Goal: Transaction & Acquisition: Download file/media

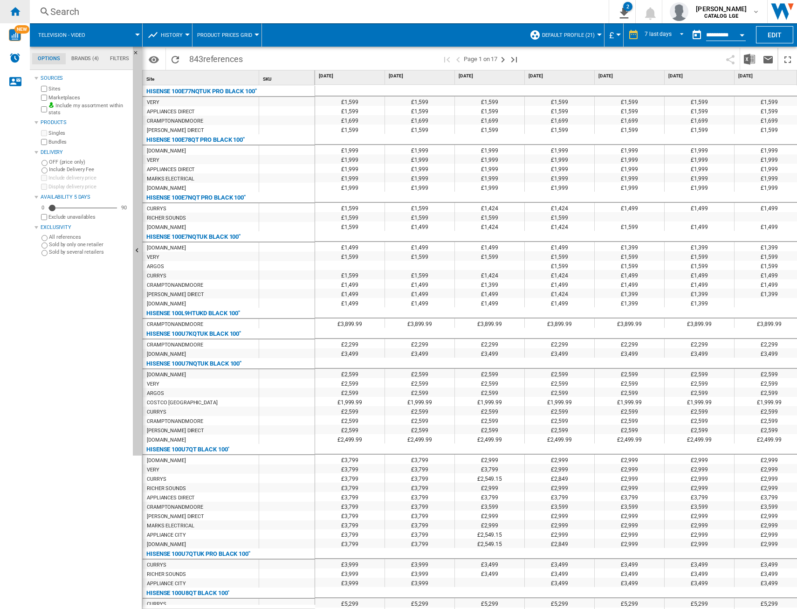
click at [14, 15] on ng-md-icon "Home" at bounding box center [14, 11] width 11 height 11
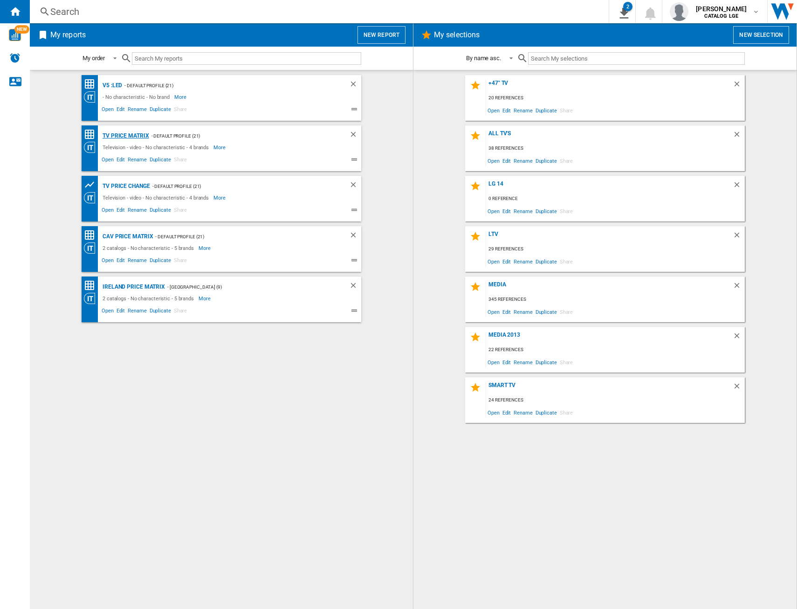
click at [134, 137] on div "TV price matrix" at bounding box center [124, 136] width 49 height 12
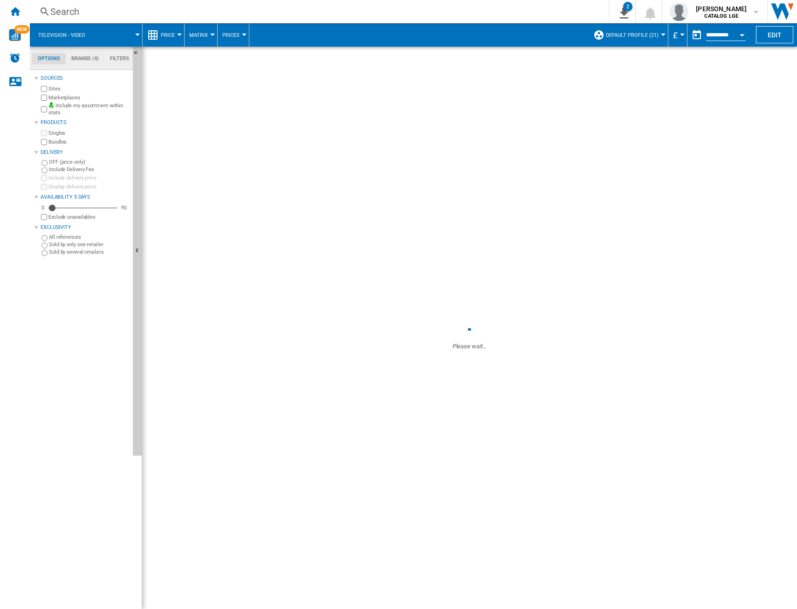
click at [728, 35] on input "**********" at bounding box center [726, 36] width 40 height 8
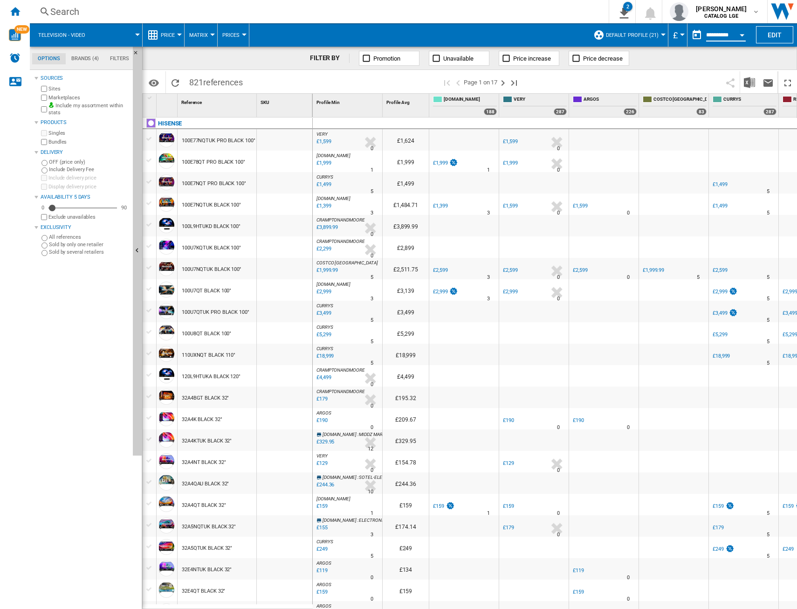
click at [743, 33] on button "Open calendar" at bounding box center [742, 33] width 17 height 17
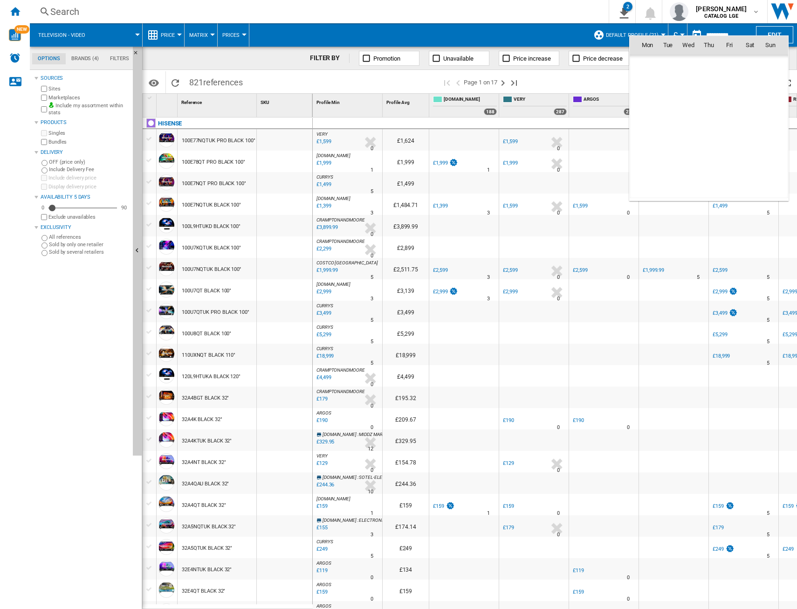
scroll to position [4447, 0]
click at [745, 104] on span "11" at bounding box center [750, 106] width 19 height 19
type input "**********"
click at [745, 104] on div "CURRYS" at bounding box center [745, 101] width 64 height 12
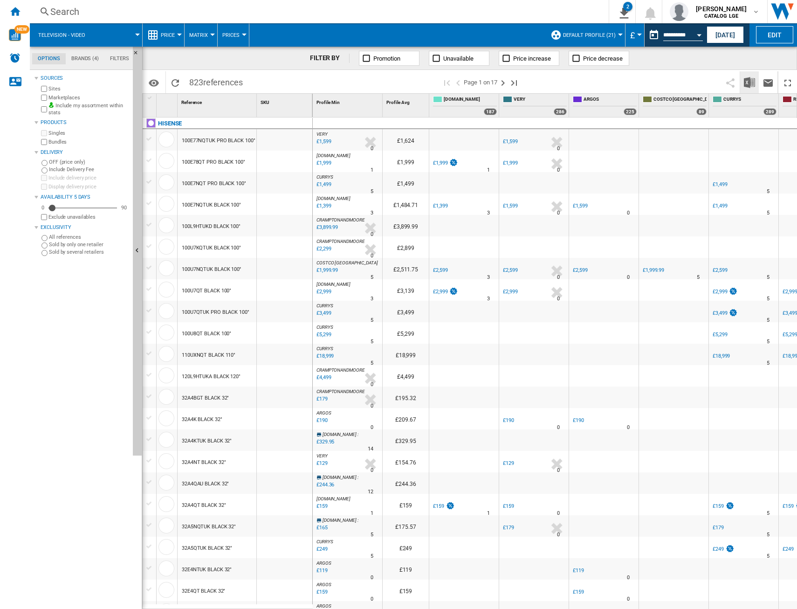
click at [744, 84] on button "Download in Excel" at bounding box center [749, 82] width 19 height 22
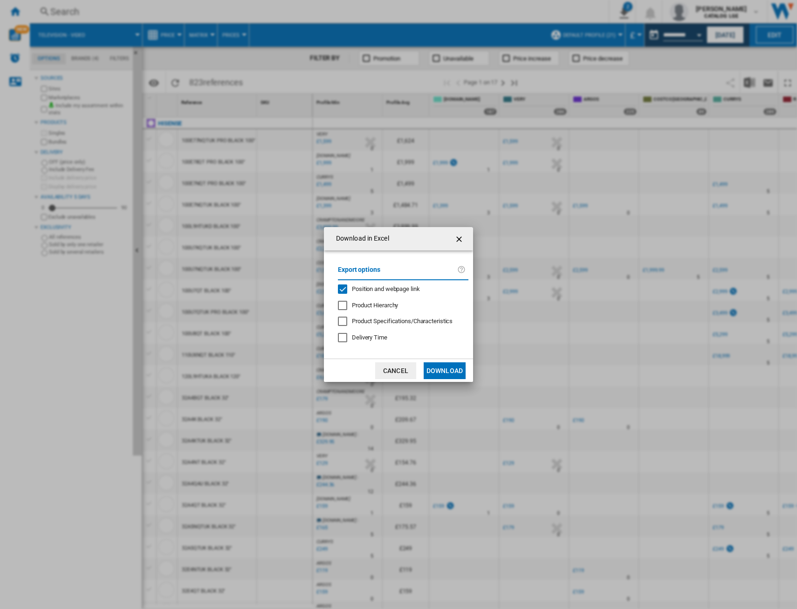
click at [344, 289] on div "Position and webpage link" at bounding box center [342, 288] width 9 height 9
click at [446, 370] on button "Download" at bounding box center [445, 370] width 42 height 17
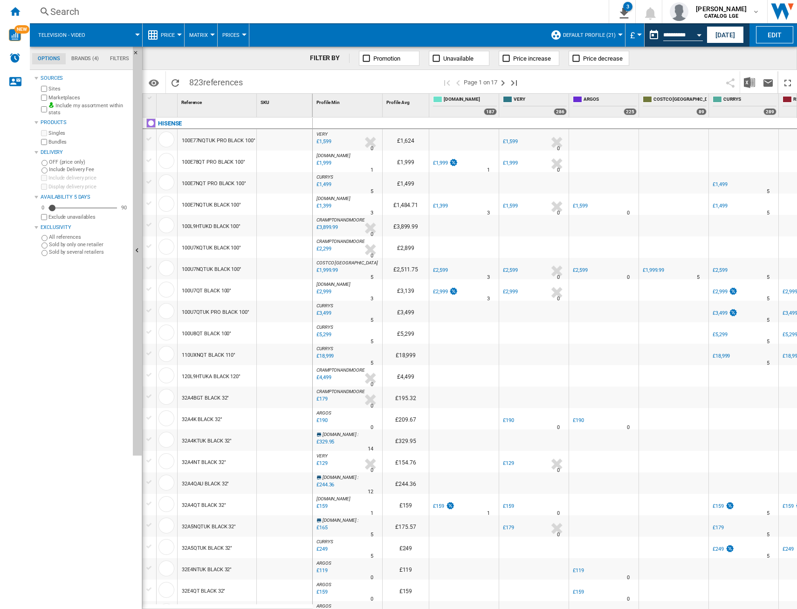
click at [752, 101] on span "CURRYS" at bounding box center [749, 100] width 53 height 8
click at [693, 33] on button "Open calendar" at bounding box center [699, 33] width 17 height 17
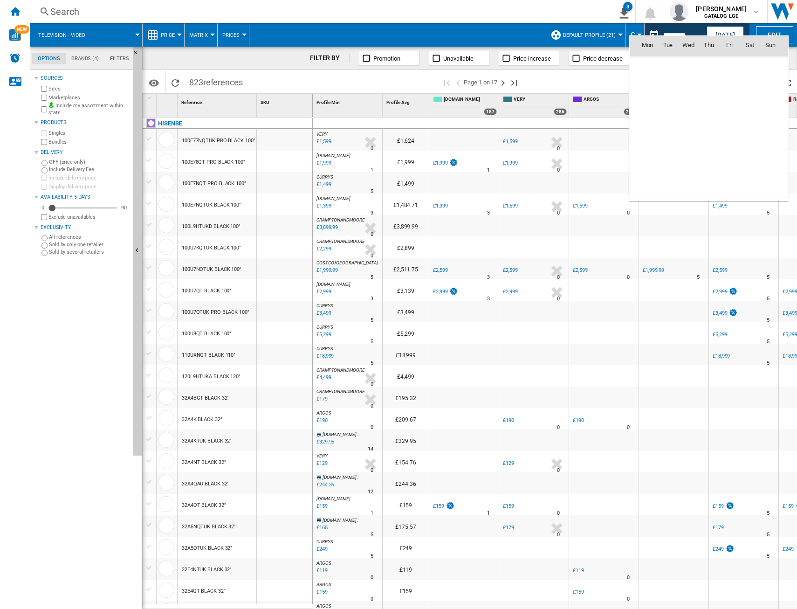
scroll to position [4447, 0]
click at [774, 104] on span "12" at bounding box center [770, 106] width 19 height 19
type input "**********"
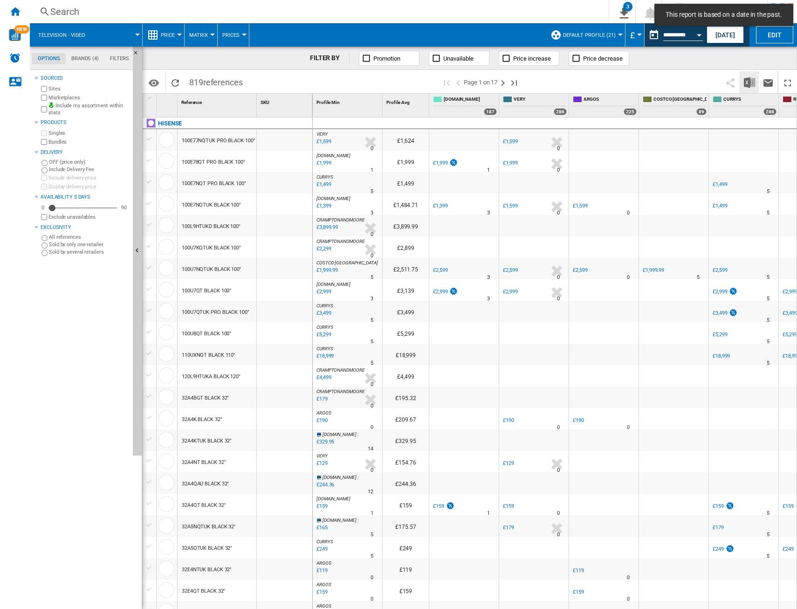
click at [751, 83] on img "Download in Excel" at bounding box center [749, 82] width 11 height 11
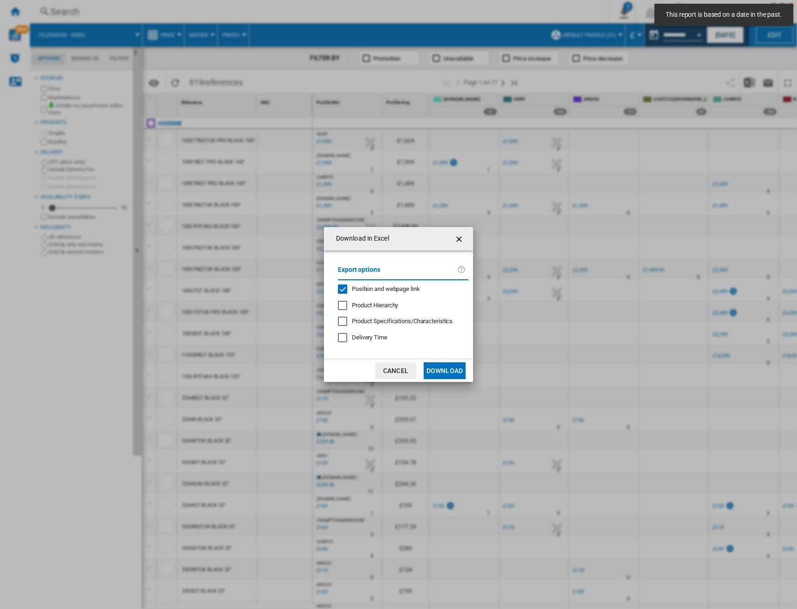
click at [342, 289] on div "Position and webpage link" at bounding box center [342, 288] width 9 height 9
click at [440, 369] on button "Download" at bounding box center [445, 370] width 42 height 17
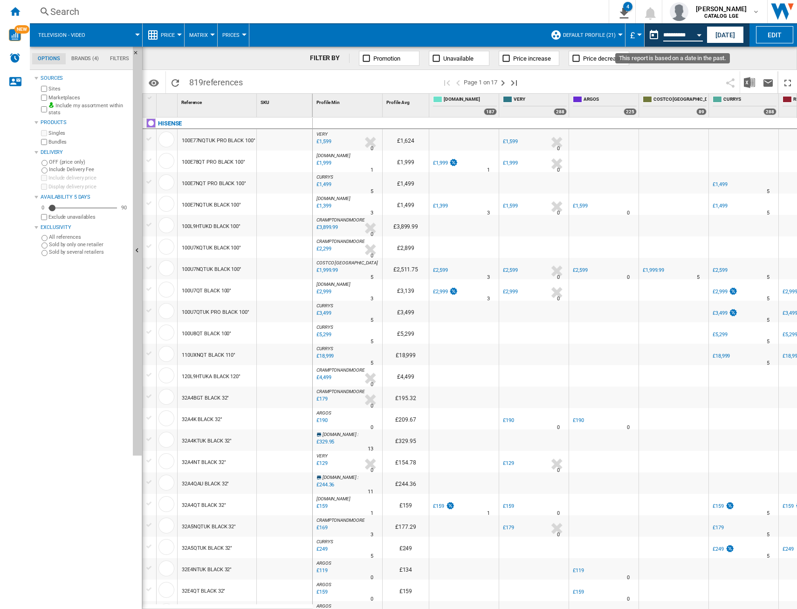
click at [686, 37] on input "**********" at bounding box center [683, 36] width 40 height 8
click at [696, 36] on button "Open calendar" at bounding box center [699, 33] width 17 height 17
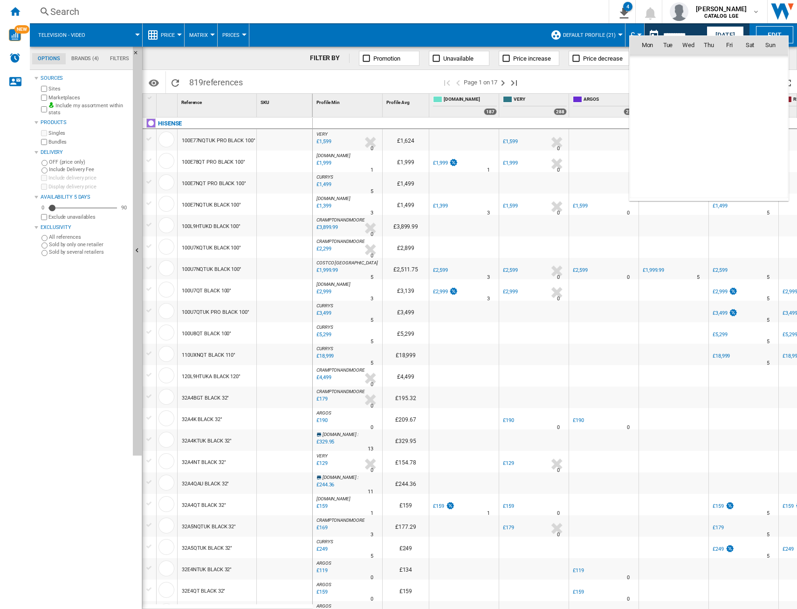
scroll to position [4447, 0]
click at [749, 105] on span "11" at bounding box center [750, 106] width 19 height 19
type input "**********"
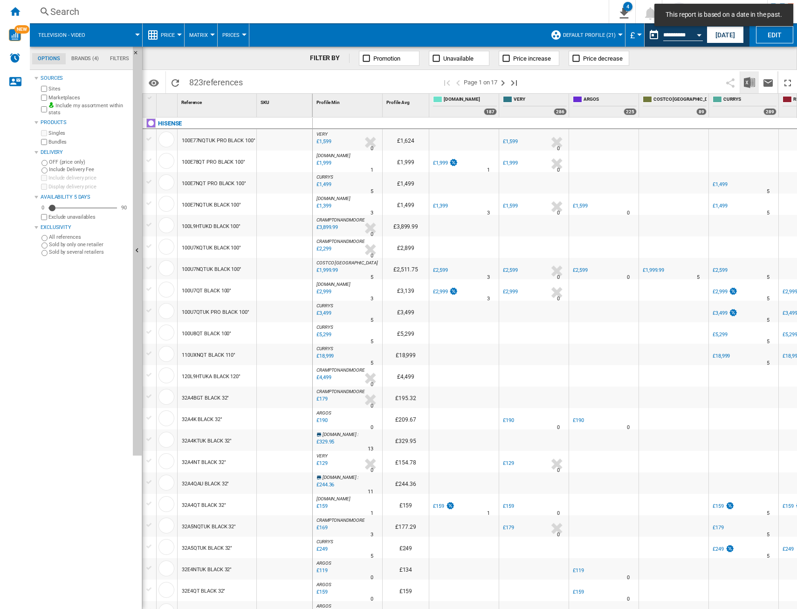
click at [744, 81] on button "Download in Excel" at bounding box center [749, 82] width 19 height 22
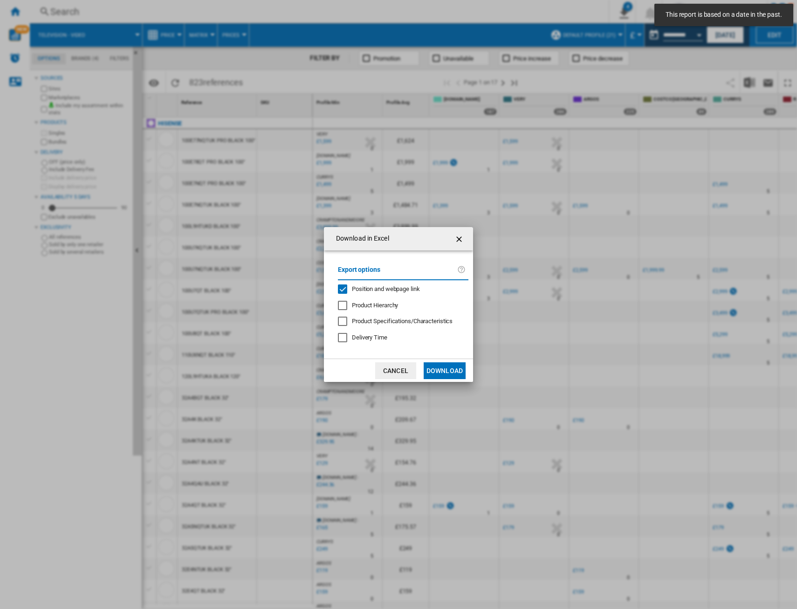
click at [747, 83] on div "Download in Excel Export options Position and webpage link Product Hierarchy Pr…" at bounding box center [398, 304] width 797 height 609
click at [367, 287] on span "Position and webpage link" at bounding box center [386, 288] width 68 height 7
click at [442, 372] on button "Download" at bounding box center [445, 370] width 42 height 17
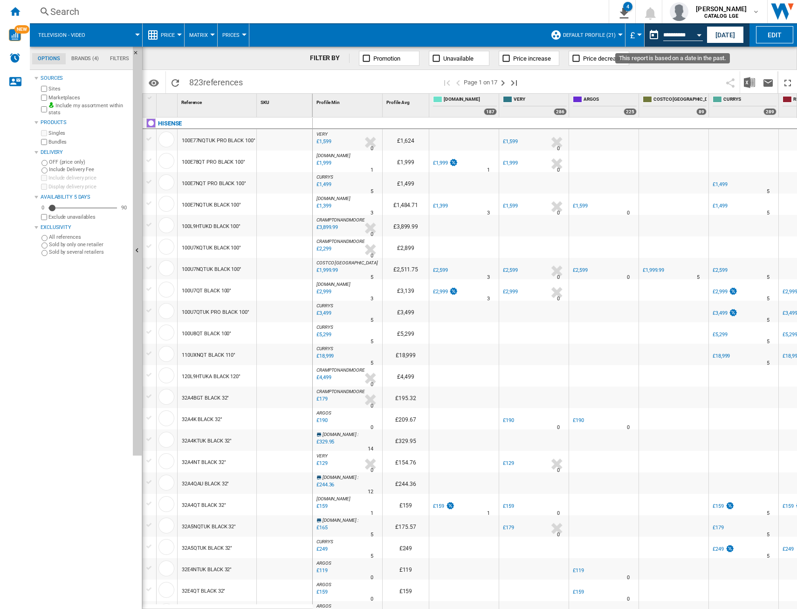
click at [687, 37] on input "**********" at bounding box center [683, 36] width 40 height 8
click at [725, 34] on button "[DATE]" at bounding box center [725, 34] width 37 height 17
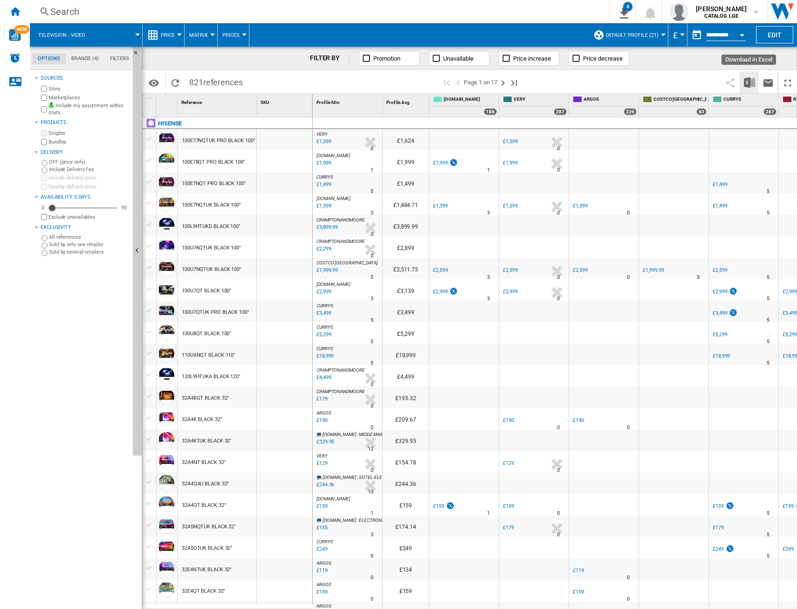
click at [751, 86] on img "Download in Excel" at bounding box center [749, 82] width 11 height 11
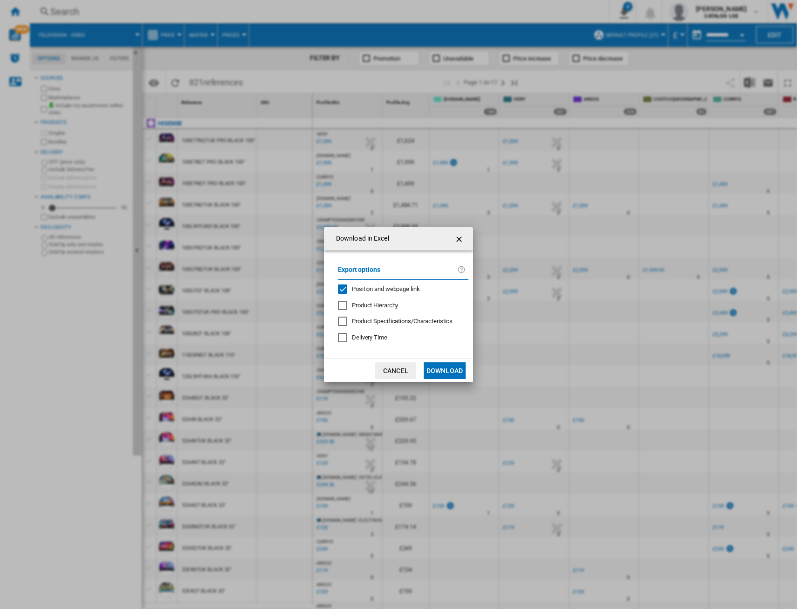
click at [390, 292] on span "Position and webpage link" at bounding box center [386, 288] width 68 height 7
click at [450, 373] on button "Download" at bounding box center [445, 370] width 42 height 17
